Goal: Information Seeking & Learning: Learn about a topic

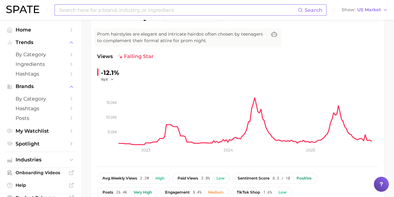
click at [93, 10] on input at bounding box center [178, 10] width 239 height 11
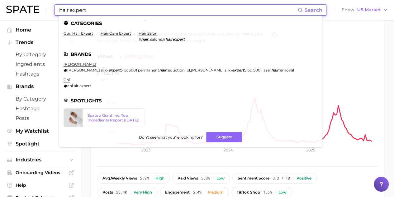
type input "hair expert"
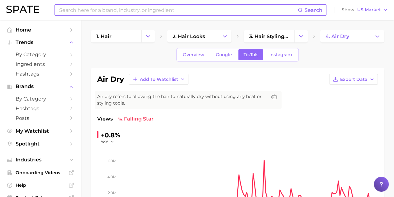
click at [99, 12] on input at bounding box center [178, 10] width 239 height 11
type input "[PERSON_NAME]"
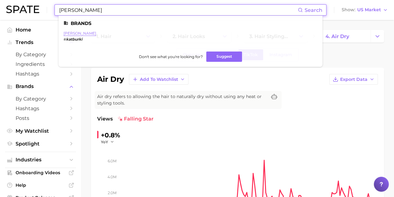
click at [70, 34] on link "[PERSON_NAME]" at bounding box center [80, 33] width 33 height 5
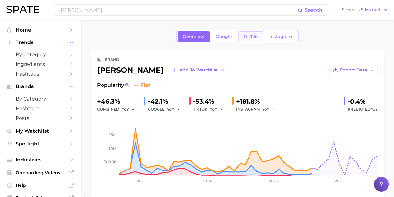
click at [244, 32] on link "TikTok" at bounding box center [250, 36] width 25 height 11
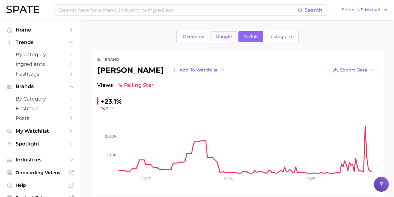
click at [223, 35] on span "Google" at bounding box center [224, 36] width 16 height 5
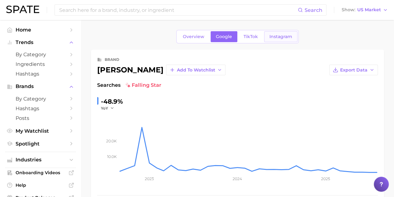
click at [270, 34] on span "Instagram" at bounding box center [281, 36] width 23 height 5
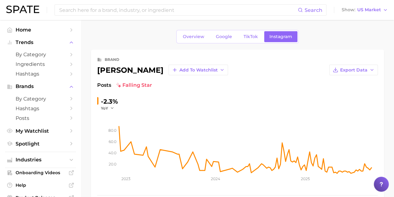
click at [197, 30] on div "Overview Google TikTok Instagram" at bounding box center [237, 36] width 122 height 13
click at [198, 32] on link "Overview" at bounding box center [194, 36] width 32 height 11
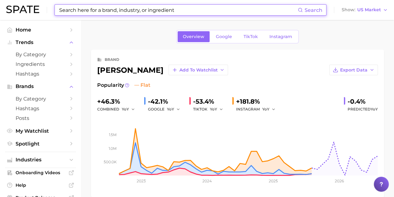
click at [123, 7] on input at bounding box center [178, 10] width 239 height 11
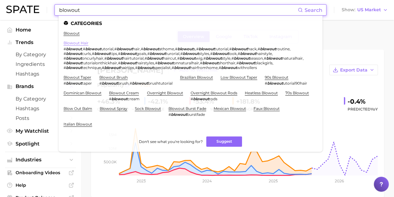
type input "blowout"
click at [74, 42] on link "blowout hair" at bounding box center [76, 43] width 25 height 5
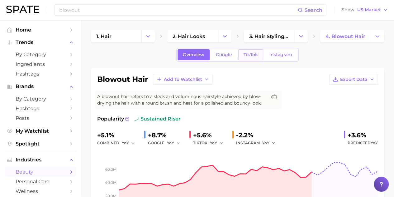
click at [253, 54] on span "TikTok" at bounding box center [251, 54] width 14 height 5
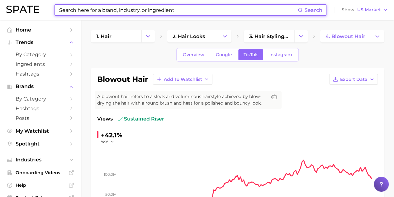
click at [86, 8] on input at bounding box center [178, 10] width 239 height 11
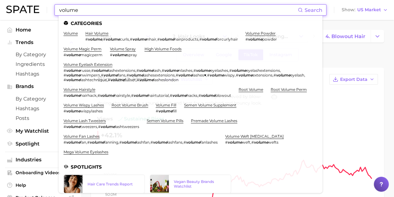
drag, startPoint x: 69, startPoint y: 12, endPoint x: 14, endPoint y: 11, distance: 54.2
click at [33, 12] on div "volume Search Categories volume hair volume # volume , # volume curls , # volum…" at bounding box center [197, 10] width 382 height 20
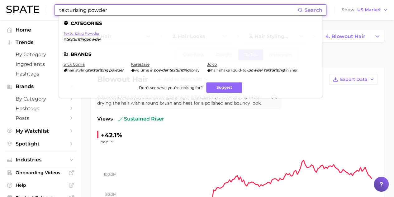
type input "texturizing powder"
click at [83, 33] on link "texturizing powder" at bounding box center [82, 33] width 36 height 5
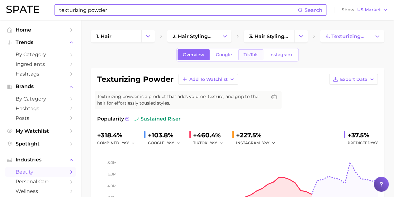
click at [254, 56] on span "TikTok" at bounding box center [251, 54] width 14 height 5
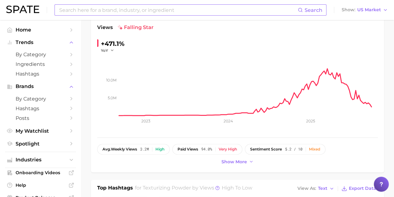
scroll to position [93, 0]
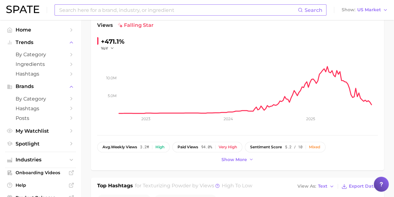
click at [88, 10] on input at bounding box center [178, 10] width 239 height 11
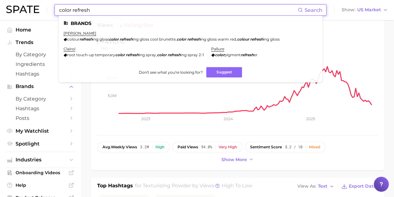
drag, startPoint x: 106, startPoint y: 14, endPoint x: 12, endPoint y: 3, distance: 93.7
click at [12, 3] on div "color refresh Search Brands john frieda colour refresh ing gloss color refresh …" at bounding box center [197, 10] width 382 height 20
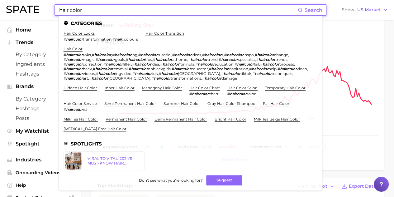
type input "hair color"
click at [75, 51] on li "hair color # haircolor toks , # haircolor , # haircolor ing , # haircolor tutor…" at bounding box center [187, 63] width 246 height 34
click at [77, 50] on link "hair color" at bounding box center [73, 48] width 19 height 5
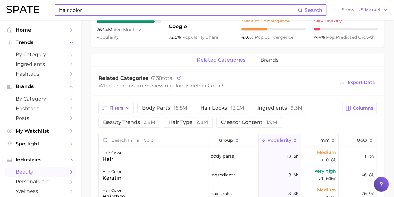
scroll to position [218, 0]
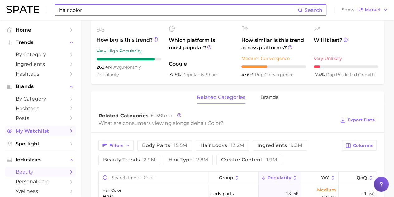
click at [69, 129] on icon "Sidebar" at bounding box center [72, 131] width 6 height 6
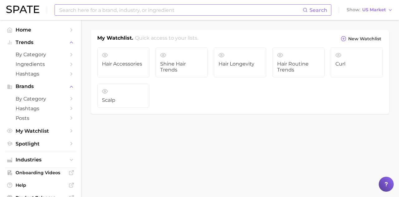
click at [92, 14] on input at bounding box center [181, 10] width 244 height 11
type input "mediu"
click at [161, 169] on body "mediu Search Show US Market Home Trends by Category Ingredients Hashtags Brands…" at bounding box center [199, 98] width 399 height 197
click at [52, 54] on span "by Category" at bounding box center [41, 54] width 50 height 6
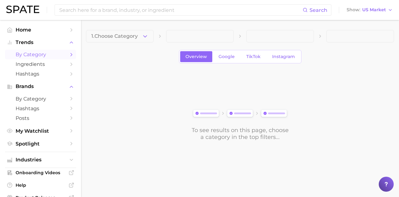
click at [61, 54] on link "by Category" at bounding box center [40, 55] width 71 height 10
click at [138, 36] on span "1. Choose Category" at bounding box center [114, 36] width 46 height 6
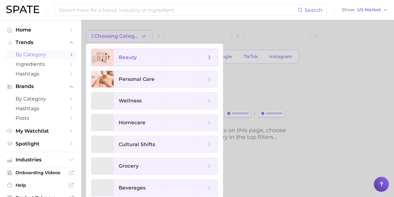
click at [139, 55] on span "beauty" at bounding box center [162, 57] width 87 height 7
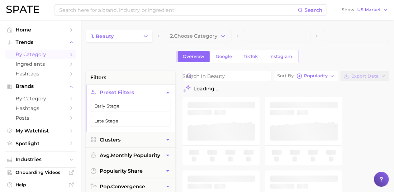
click at [205, 35] on span "2. Choose Category" at bounding box center [193, 36] width 47 height 6
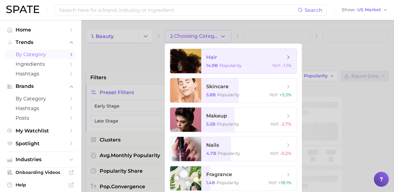
click at [216, 60] on span "hair" at bounding box center [211, 57] width 11 height 6
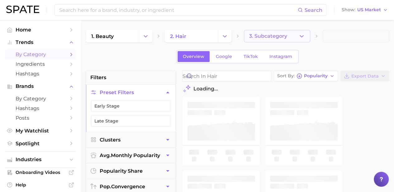
click at [275, 30] on button "3. Subcategory" at bounding box center [277, 36] width 66 height 12
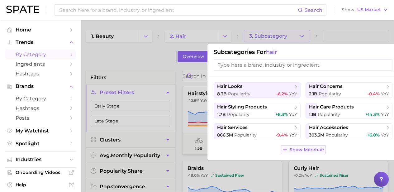
click at [300, 150] on span "Show More hair" at bounding box center [307, 149] width 35 height 5
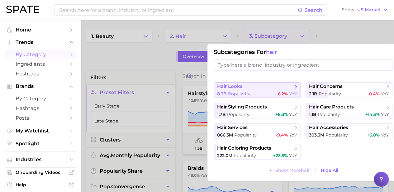
click at [279, 89] on button "hair looks 8.3b Popularity -6.2% YoY" at bounding box center [257, 90] width 87 height 16
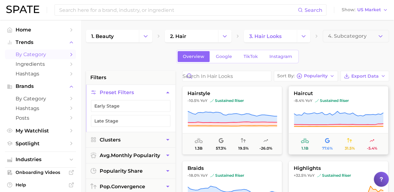
click at [303, 91] on span "haircut" at bounding box center [338, 94] width 99 height 6
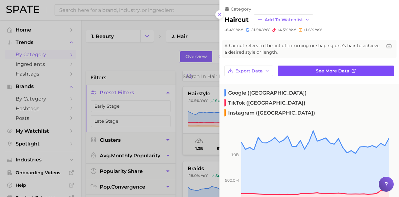
click at [298, 70] on link "See more data" at bounding box center [336, 70] width 116 height 11
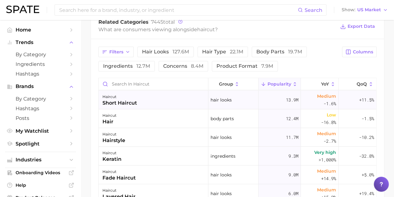
click at [135, 101] on div "short haircut" at bounding box center [120, 102] width 35 height 7
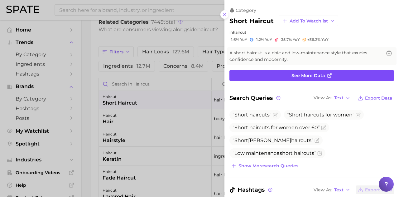
click at [279, 74] on link "See more data" at bounding box center [311, 75] width 165 height 11
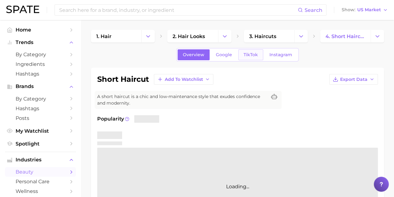
click at [256, 57] on link "TikTok" at bounding box center [250, 54] width 25 height 11
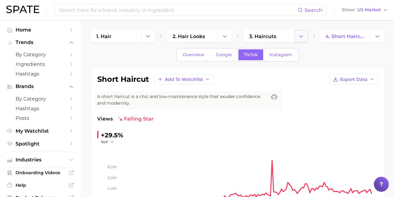
click at [300, 36] on icon "Change Category" at bounding box center [301, 36] width 7 height 7
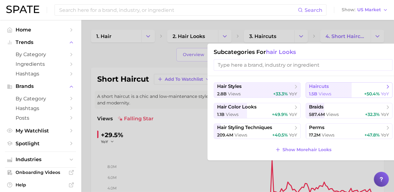
click at [323, 88] on span "haircuts" at bounding box center [319, 87] width 20 height 6
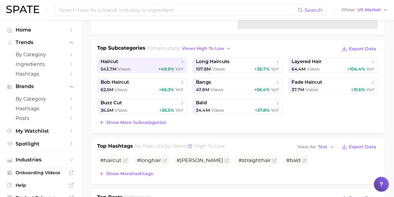
scroll to position [125, 0]
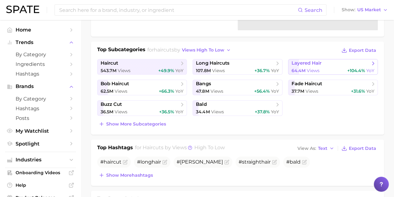
click at [317, 70] on span "Views" at bounding box center [313, 71] width 13 height 6
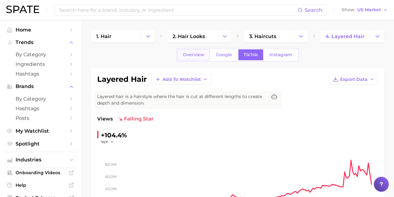
click at [191, 57] on span "Overview" at bounding box center [194, 54] width 22 height 5
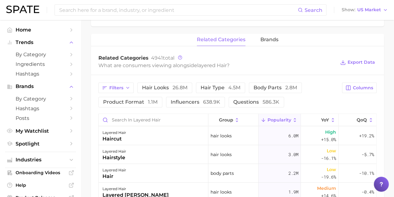
scroll to position [280, 0]
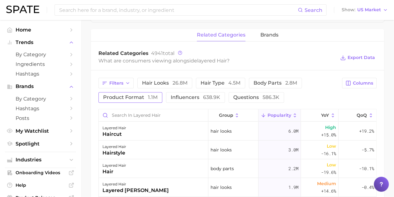
click at [141, 97] on span "product format 1.1m" at bounding box center [130, 97] width 55 height 5
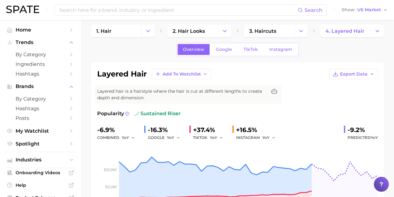
scroll to position [0, 0]
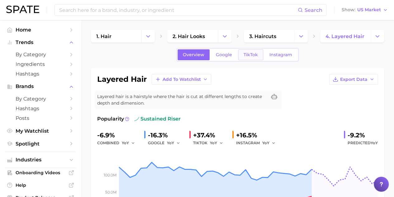
click at [250, 55] on span "TikTok" at bounding box center [251, 54] width 14 height 5
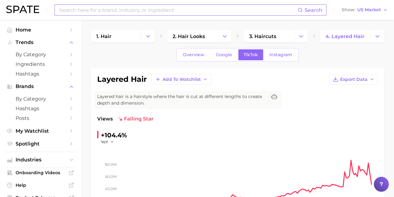
click at [76, 9] on input at bounding box center [178, 10] width 239 height 11
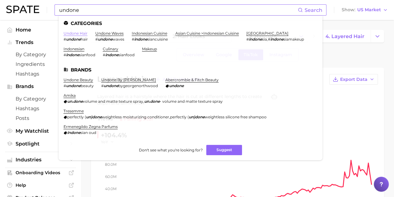
click at [83, 32] on link "undone hair" at bounding box center [76, 33] width 24 height 5
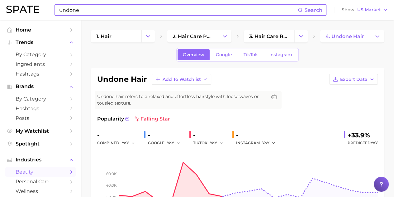
click at [94, 13] on input "undone" at bounding box center [178, 10] width 239 height 11
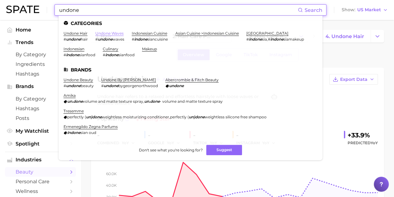
click at [114, 33] on link "undone waves" at bounding box center [109, 33] width 28 height 5
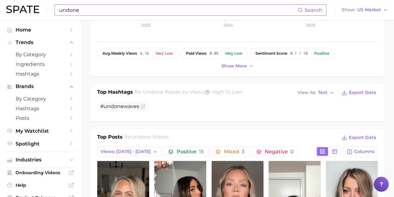
click at [96, 16] on div "undone Search" at bounding box center [191, 9] width 272 height 11
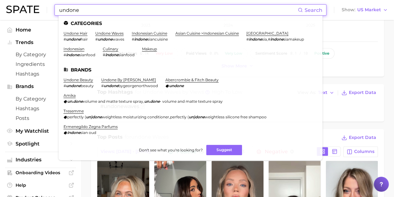
drag, startPoint x: 61, startPoint y: 9, endPoint x: 0, endPoint y: 2, distance: 61.5
click at [2, 2] on header "undone Search Categories undone hair # undone hair undone waves # undone waves …" at bounding box center [197, 10] width 394 height 20
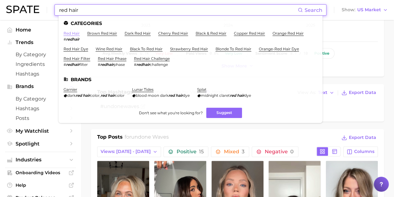
type input "red hair"
click at [75, 33] on link "red hair" at bounding box center [72, 33] width 16 height 5
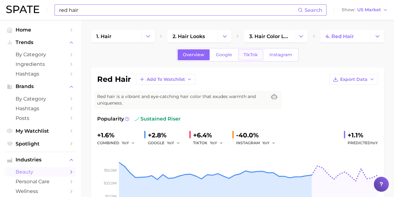
click at [244, 55] on span "TikTok" at bounding box center [251, 54] width 14 height 5
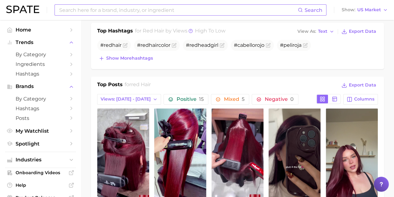
scroll to position [249, 0]
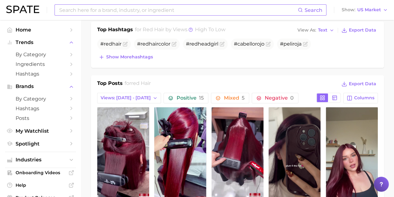
click at [137, 15] on div "Search" at bounding box center [191, 9] width 272 height 11
click at [139, 13] on input at bounding box center [178, 10] width 239 height 11
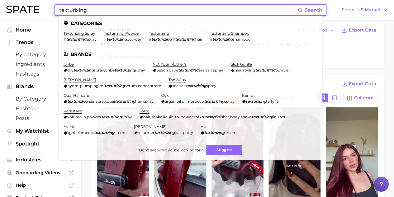
drag, startPoint x: 98, startPoint y: 11, endPoint x: 13, endPoint y: 8, distance: 84.8
click at [14, 9] on div "texturixing Search Categories texturizing spray # texturizing spray texturizing…" at bounding box center [197, 10] width 382 height 20
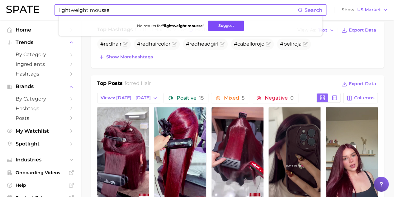
click at [233, 28] on button "Suggest" at bounding box center [226, 26] width 36 height 10
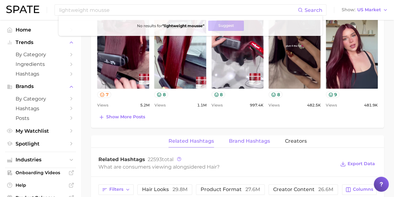
scroll to position [436, 0]
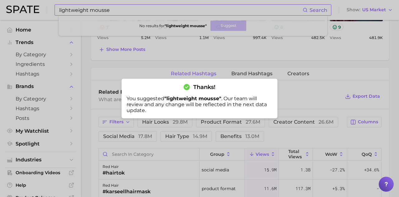
click at [101, 11] on div at bounding box center [199, 98] width 399 height 197
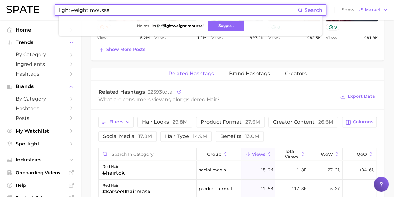
drag, startPoint x: 104, startPoint y: 12, endPoint x: 46, endPoint y: 8, distance: 58.7
click at [53, 12] on div "lightweight mousse Search No results for " lightweight mousse " Suggest Show US…" at bounding box center [197, 10] width 382 height 20
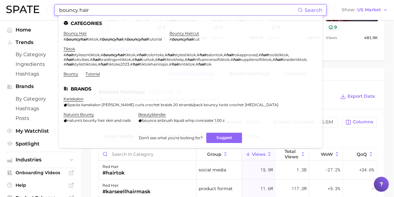
type input "bouncy hair"
click at [72, 36] on li "bouncy hair # bouncyhair tiktok , # bouncyhair , # bouncyhair tutorial" at bounding box center [113, 36] width 98 height 11
click at [80, 33] on link "bouncy hair" at bounding box center [75, 33] width 23 height 5
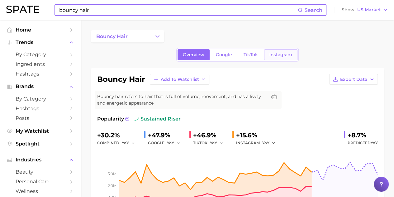
click at [284, 58] on link "Instagram" at bounding box center [280, 54] width 33 height 11
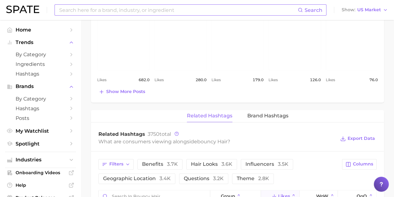
scroll to position [343, 0]
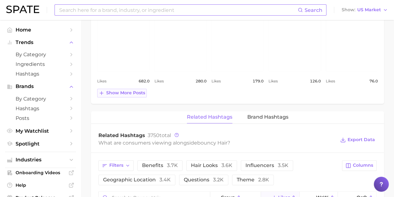
click at [108, 91] on span "Show more posts" at bounding box center [125, 92] width 39 height 5
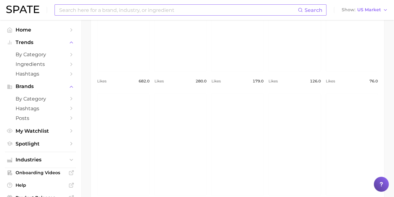
scroll to position [156, 0]
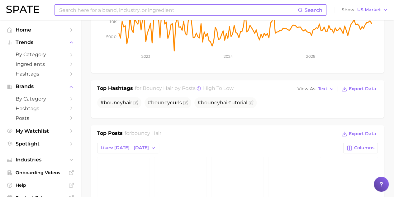
click at [72, 8] on input at bounding box center [178, 10] width 239 height 11
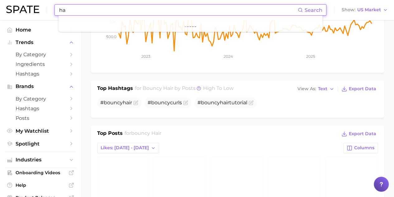
type input "h"
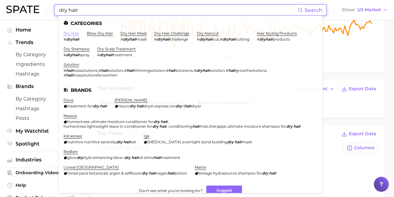
type input "dry hair"
click at [70, 35] on link "dry hair" at bounding box center [72, 33] width 16 height 5
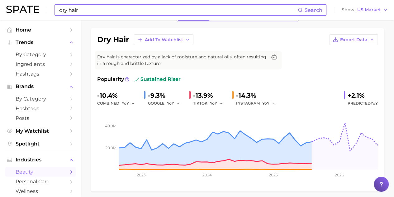
scroll to position [31, 0]
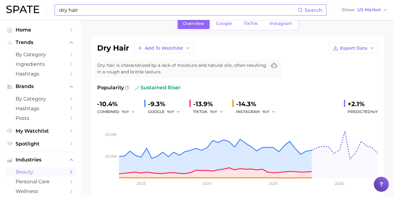
click at [250, 23] on span "TikTok" at bounding box center [251, 23] width 14 height 5
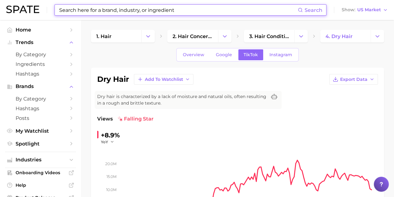
click at [107, 11] on input at bounding box center [178, 10] width 239 height 11
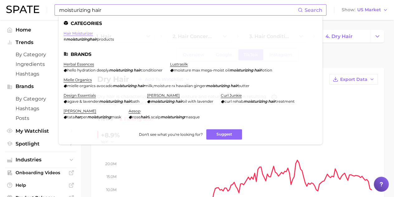
click at [86, 32] on link "hair moisturizer" at bounding box center [79, 33] width 30 height 5
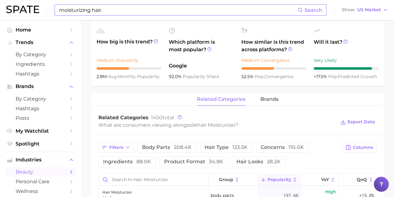
scroll to position [218, 0]
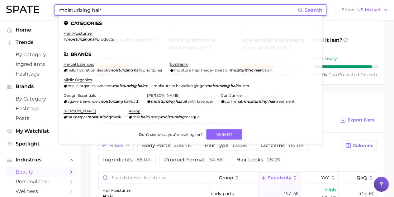
drag, startPoint x: 109, startPoint y: 12, endPoint x: 23, endPoint y: 14, distance: 86.0
click at [27, 14] on div "moisturizing hair Search Categories hair moisturizer # moisturizinghair product…" at bounding box center [197, 10] width 382 height 20
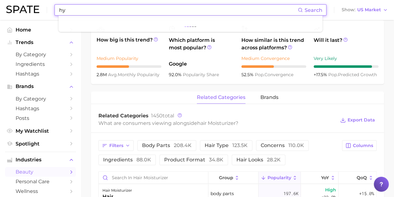
type input "h"
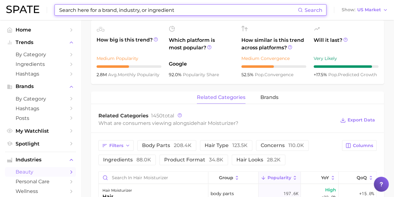
type input "m"
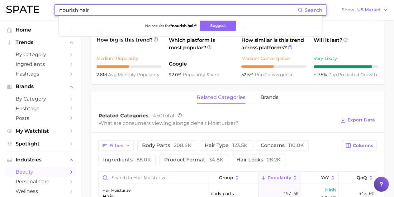
type input "nourish hair"
click at [170, 92] on div "related categories brands" at bounding box center [237, 97] width 293 height 12
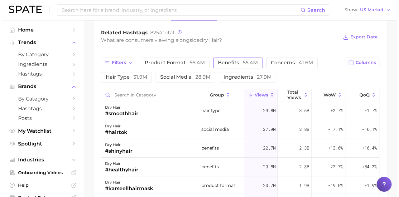
scroll to position [499, 0]
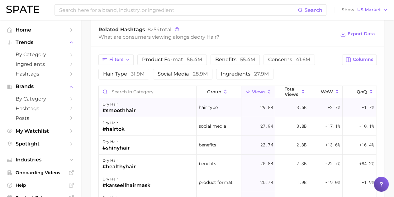
click at [119, 107] on div "#smoothhair" at bounding box center [119, 110] width 33 height 7
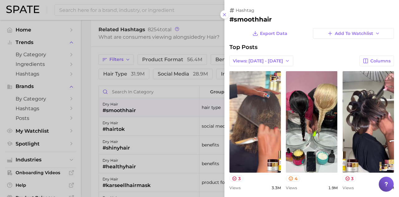
scroll to position [0, 0]
click at [127, 105] on div at bounding box center [199, 98] width 399 height 197
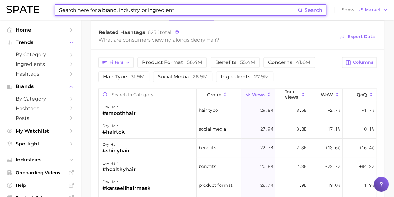
click at [77, 7] on input at bounding box center [178, 10] width 239 height 11
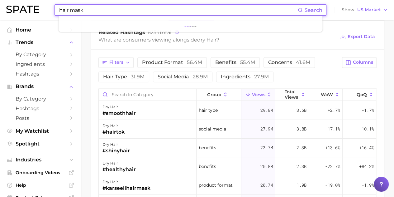
type input "hair mask"
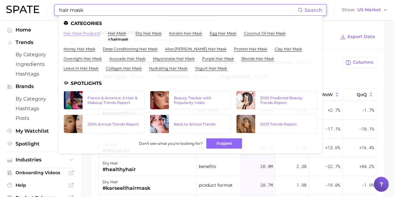
click at [99, 32] on link "hair mask products" at bounding box center [82, 33] width 37 height 5
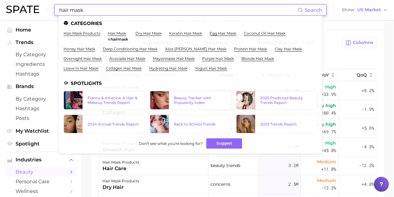
drag, startPoint x: 126, startPoint y: 14, endPoint x: 0, endPoint y: 3, distance: 126.4
click at [0, 3] on header "hair mask Search Categories hair mask products hair mask # hairmask dry hair ma…" at bounding box center [197, 10] width 394 height 20
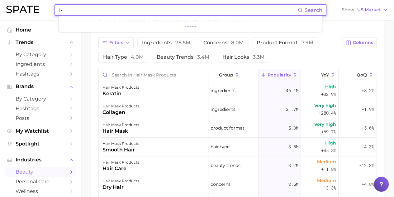
type input "l"
type input "k-beauty hair"
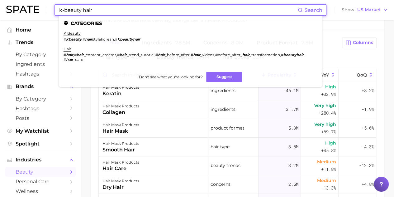
click at [73, 30] on ul "Categories k beauty # kbeauty , # hair stylekorean , # kbeautyhair hair # hair …" at bounding box center [191, 51] width 264 height 71
click at [74, 34] on link "k beauty" at bounding box center [72, 33] width 17 height 5
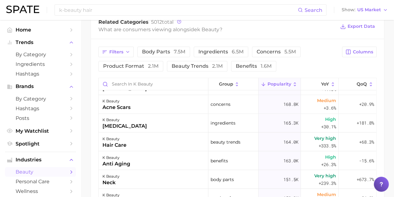
scroll to position [561, 0]
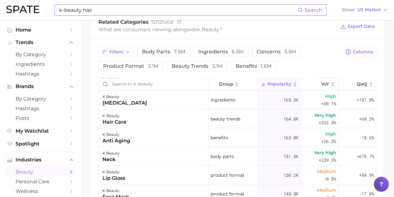
click at [142, 11] on input "k-beauty hair" at bounding box center [178, 10] width 239 height 11
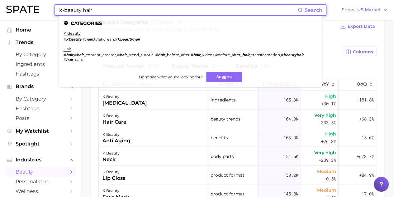
drag, startPoint x: 138, startPoint y: 10, endPoint x: 25, endPoint y: 9, distance: 113.1
click at [25, 8] on div "k-beauty hair Search Categories k beauty # kbeauty , # hair stylekorean , # kbe…" at bounding box center [197, 10] width 382 height 20
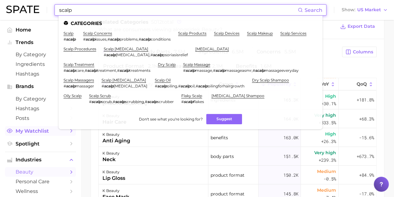
type input "scalp"
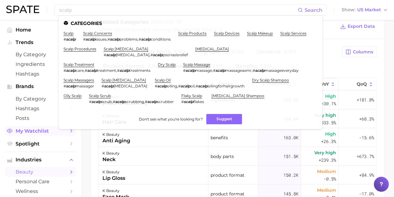
click at [43, 131] on span "My Watchlist" at bounding box center [41, 131] width 50 height 6
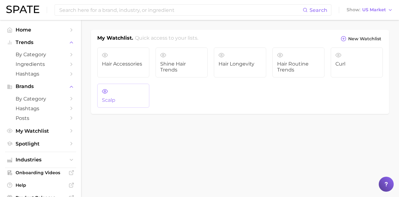
click at [128, 90] on link "Scalp" at bounding box center [123, 96] width 52 height 24
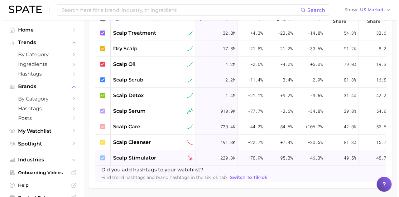
scroll to position [218, 0]
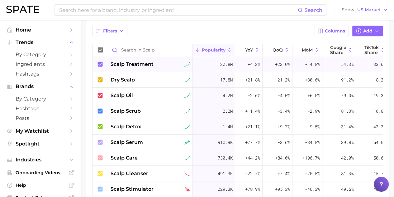
click at [137, 62] on span "scalp treatment" at bounding box center [132, 63] width 43 height 7
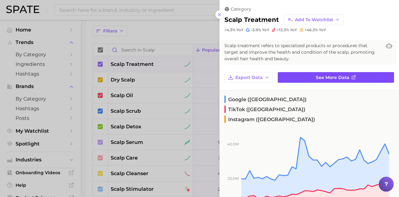
click at [314, 74] on link "See more data" at bounding box center [336, 77] width 116 height 11
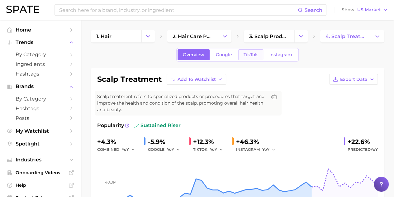
click at [259, 56] on link "TikTok" at bounding box center [250, 54] width 25 height 11
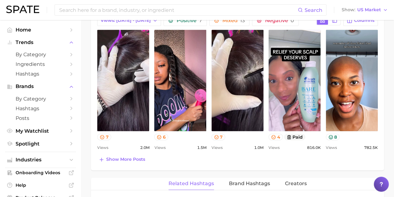
scroll to position [343, 0]
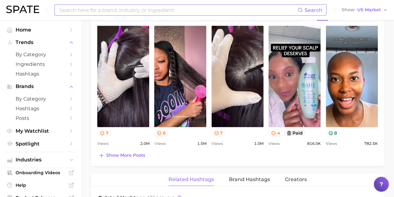
click at [105, 10] on input at bounding box center [178, 10] width 239 height 11
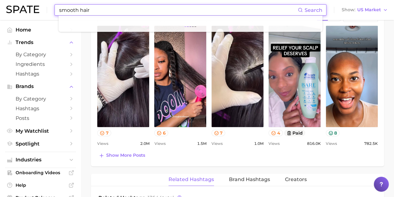
type input "smooth hair"
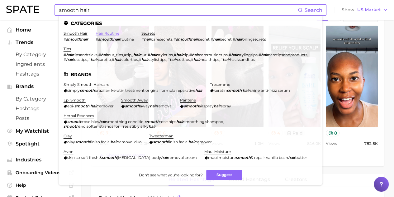
click at [104, 35] on link "hair routine" at bounding box center [108, 33] width 24 height 5
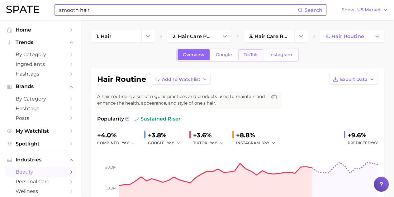
click at [246, 56] on span "TikTok" at bounding box center [251, 54] width 14 height 5
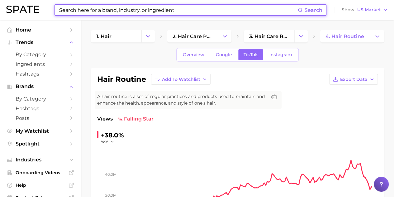
click at [88, 12] on input at bounding box center [178, 10] width 239 height 11
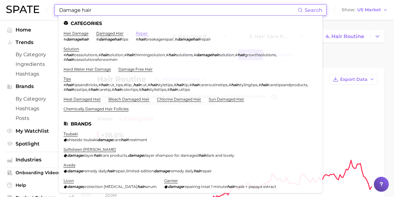
click at [141, 33] on link "repair" at bounding box center [142, 33] width 12 height 5
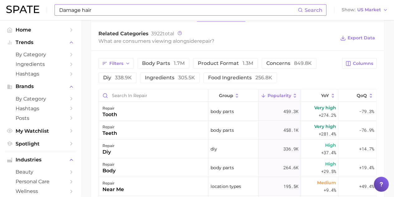
scroll to position [343, 0]
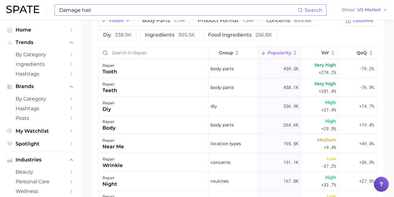
click at [97, 7] on input "Damage hair" at bounding box center [178, 10] width 239 height 11
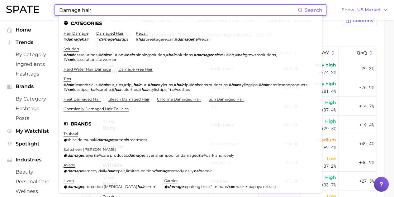
drag, startPoint x: 98, startPoint y: 9, endPoint x: 31, endPoint y: 7, distance: 66.4
click at [36, 3] on div "Damage hair Search Categories hair damage # damagehair damaged hair # damagehai…" at bounding box center [197, 10] width 382 height 20
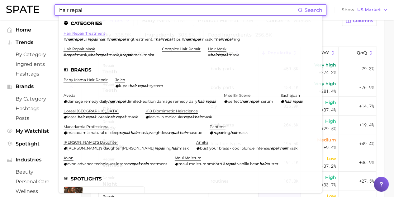
type input "hair repai"
click at [79, 34] on link "hair repair treatment" at bounding box center [85, 33] width 42 height 5
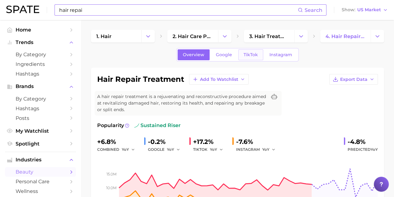
click at [256, 56] on span "TikTok" at bounding box center [251, 54] width 14 height 5
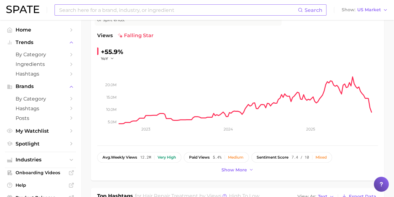
scroll to position [93, 0]
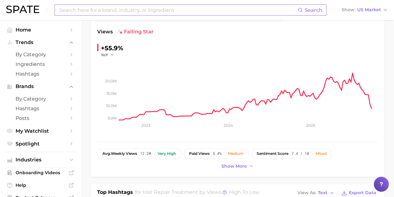
click at [84, 12] on input at bounding box center [178, 10] width 239 height 11
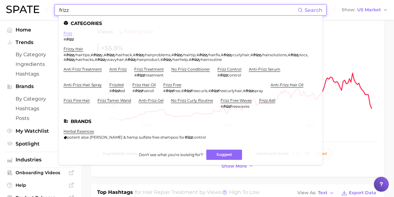
type input "frizz"
click at [69, 33] on link "frizz" at bounding box center [68, 33] width 9 height 5
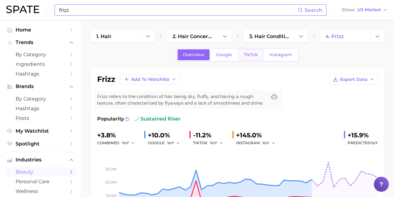
click at [245, 57] on span "TikTok" at bounding box center [251, 54] width 14 height 5
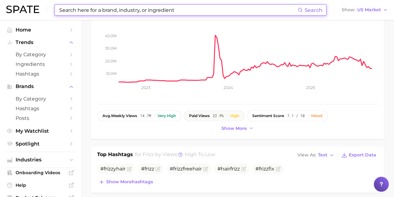
scroll to position [62, 0]
